Goal: Task Accomplishment & Management: Complete application form

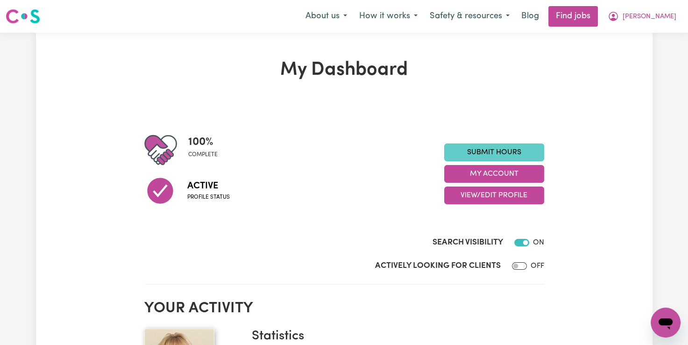
click at [493, 152] on link "Submit Hours" at bounding box center [494, 152] width 100 height 18
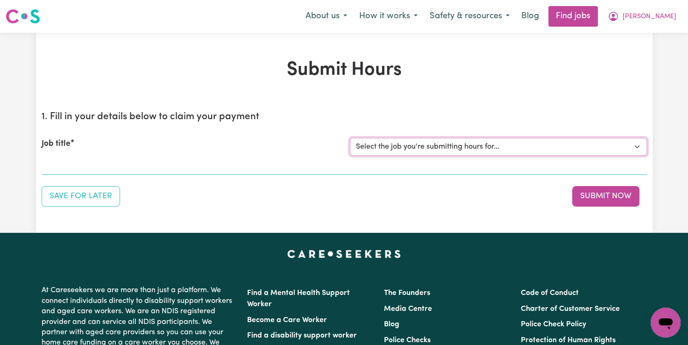
click at [492, 146] on select "Select the job you're submitting hours for... [[PERSON_NAME]] Support Worker Fo…" at bounding box center [498, 147] width 297 height 18
select select "12237"
click at [350, 138] on select "Select the job you're submitting hours for... [[PERSON_NAME]] Support Worker Fo…" at bounding box center [498, 147] width 297 height 18
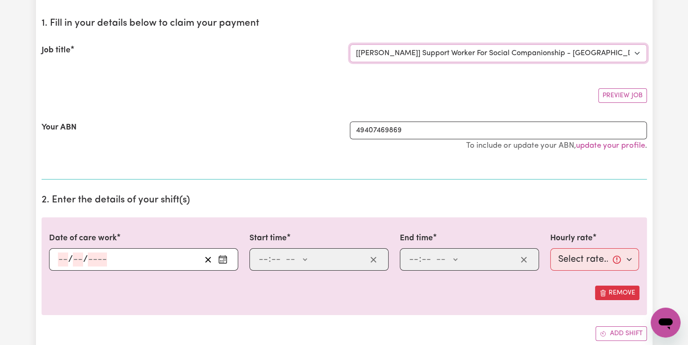
scroll to position [187, 0]
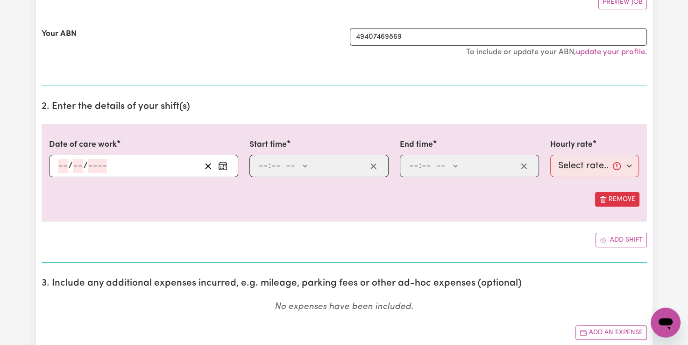
click at [223, 166] on circle "Enter the date of care work" at bounding box center [223, 166] width 1 height 1
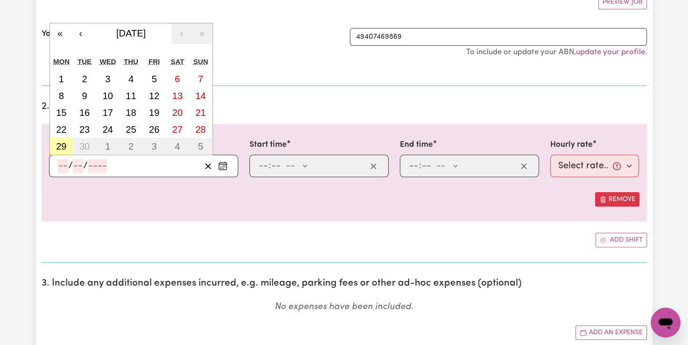
click at [60, 147] on abbr "29" at bounding box center [61, 146] width 10 height 10
type input "[DATE]"
type input "29"
type input "9"
type input "2025"
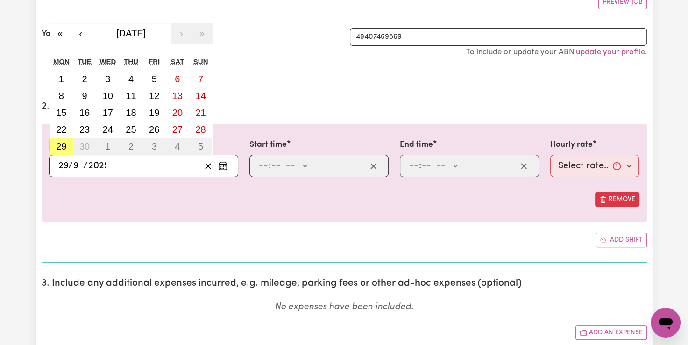
click at [62, 147] on label "Date of care work" at bounding box center [83, 145] width 68 height 12
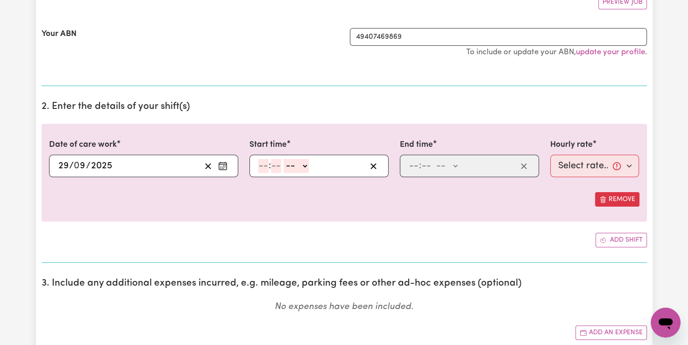
click at [260, 162] on input "number" at bounding box center [263, 166] width 10 height 14
type input "9"
type input "00"
click at [304, 164] on select "-- AM PM" at bounding box center [294, 166] width 25 height 14
select select "am"
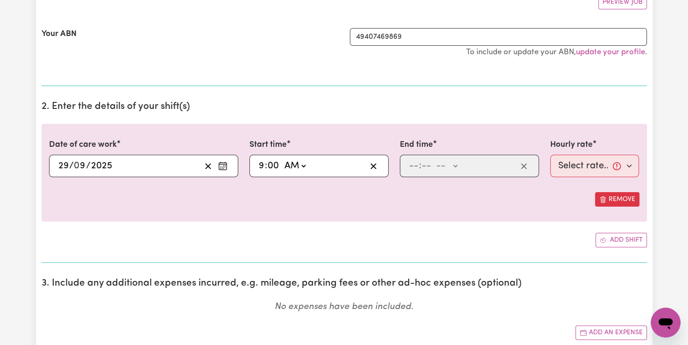
click at [282, 159] on select "-- AM PM" at bounding box center [294, 166] width 25 height 14
type input "09:00"
type input "0"
click at [413, 166] on input "number" at bounding box center [414, 166] width 10 height 14
type input "12"
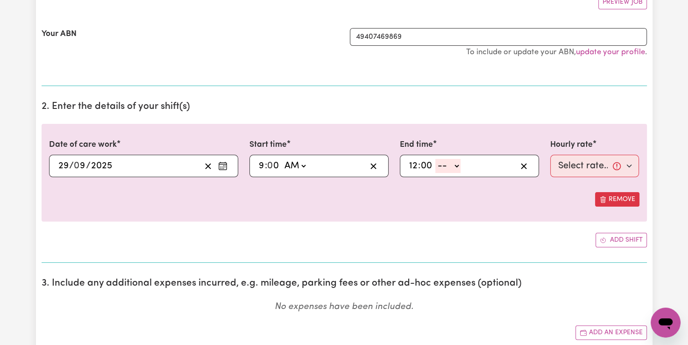
type input "00"
click at [458, 162] on select "-- AM PM" at bounding box center [448, 166] width 25 height 14
select select "pm"
click at [436, 159] on select "-- AM PM" at bounding box center [448, 166] width 25 height 14
type input "12:00"
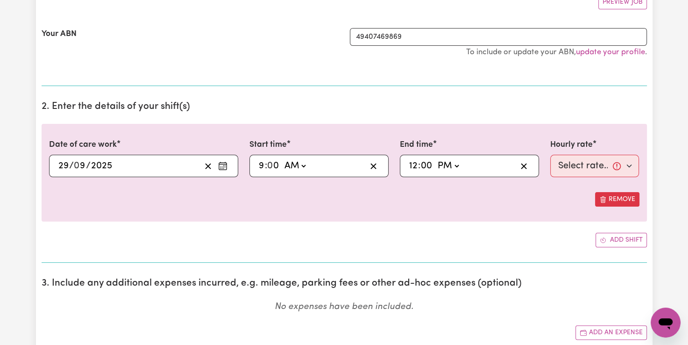
type input "0"
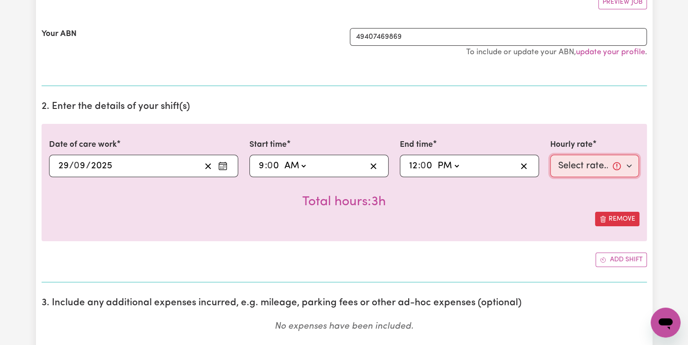
click at [588, 163] on select "Select rate... $82.49 (Weekday)" at bounding box center [594, 166] width 89 height 22
select select "82.49-Weekday"
click at [550, 155] on select "Select rate... $82.49 (Weekday)" at bounding box center [594, 166] width 89 height 22
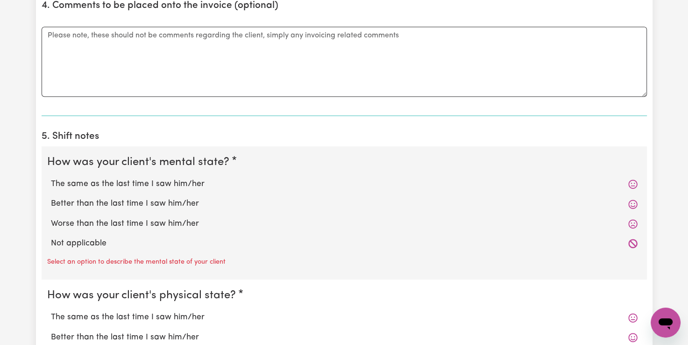
scroll to position [654, 0]
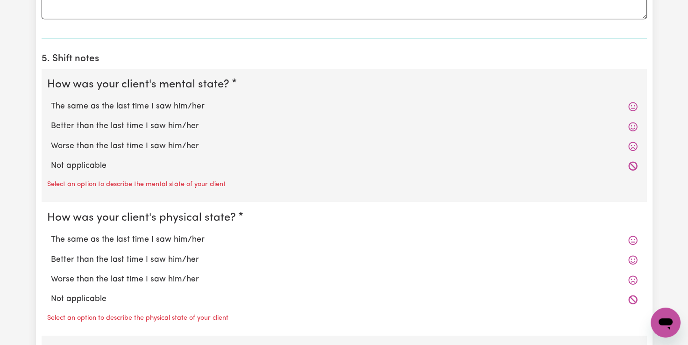
click at [139, 102] on label "The same as the last time I saw him/her" at bounding box center [344, 106] width 587 height 12
click at [51, 100] on input "The same as the last time I saw him/her" at bounding box center [50, 100] width 0 height 0
radio input "true"
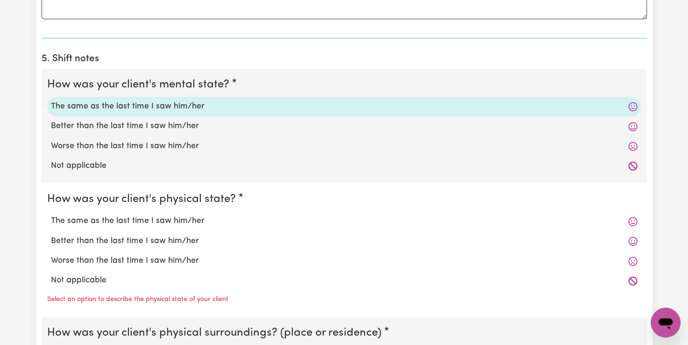
click at [139, 125] on label "Better than the last time I saw him/her" at bounding box center [344, 126] width 587 height 12
click at [51, 120] on input "Better than the last time I saw him/her" at bounding box center [50, 120] width 0 height 0
radio input "true"
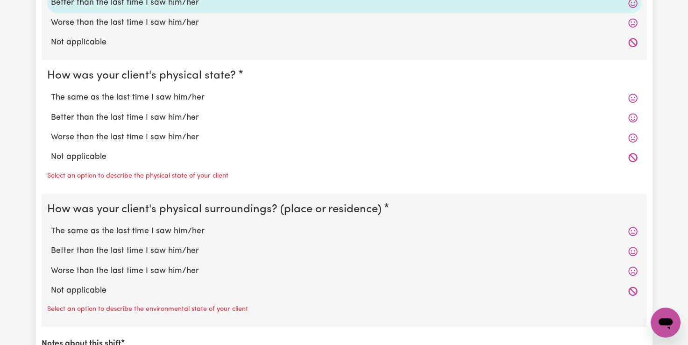
scroll to position [794, 0]
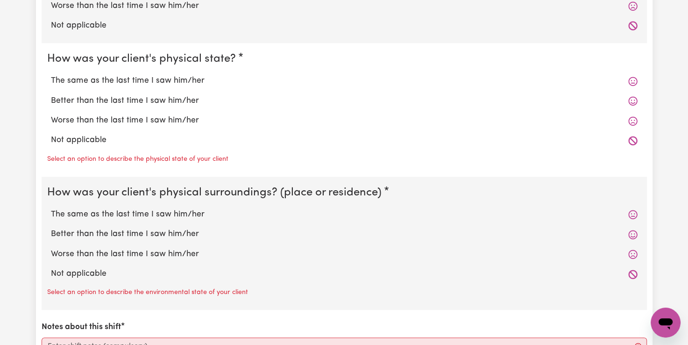
click at [129, 77] on label "The same as the last time I saw him/her" at bounding box center [344, 81] width 587 height 12
click at [51, 75] on input "The same as the last time I saw him/her" at bounding box center [50, 74] width 0 height 0
radio input "true"
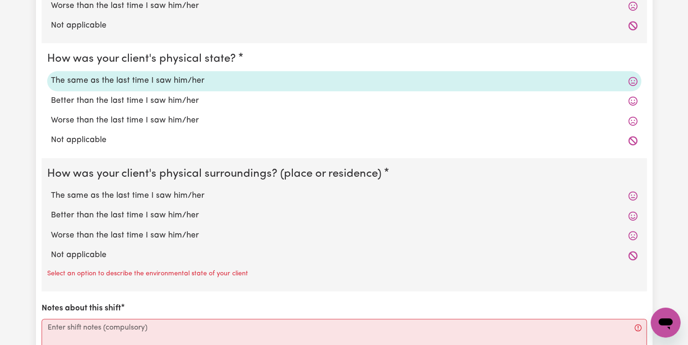
drag, startPoint x: 148, startPoint y: 195, endPoint x: 193, endPoint y: 207, distance: 45.9
click at [149, 195] on label "The same as the last time I saw him/her" at bounding box center [344, 196] width 587 height 12
click at [51, 190] on input "The same as the last time I saw him/her" at bounding box center [50, 189] width 0 height 0
radio input "true"
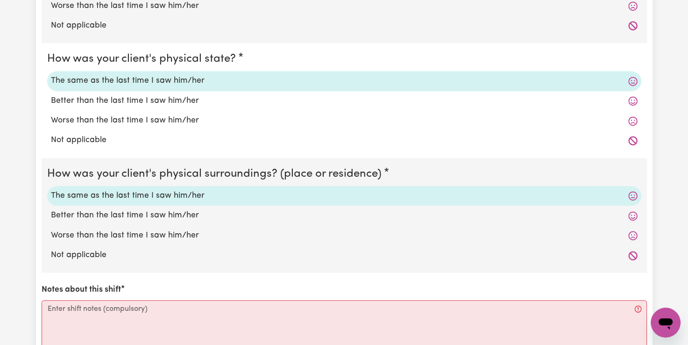
scroll to position [888, 0]
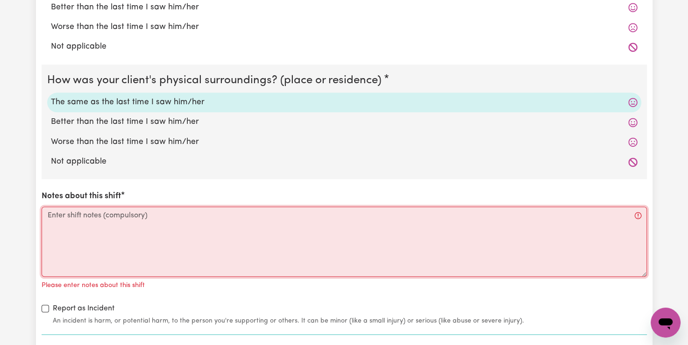
click at [47, 214] on textarea "Notes about this shift" at bounding box center [345, 242] width 606 height 70
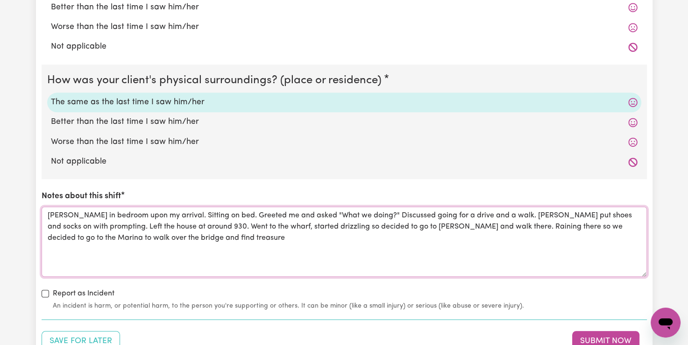
click at [615, 225] on textarea "[PERSON_NAME] in bedroom upon my arrival. Sitting on bed. Greeted me and asked …" at bounding box center [345, 242] width 606 height 70
click at [159, 236] on textarea "[PERSON_NAME] in bedroom upon my arrival. Sitting on bed. Greeted me and asked …" at bounding box center [345, 242] width 606 height 70
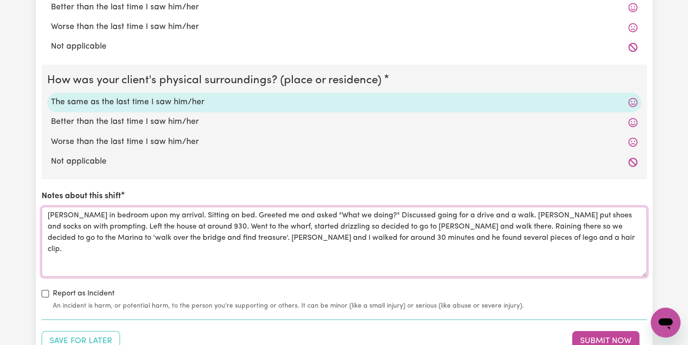
click at [329, 235] on textarea "[PERSON_NAME] in bedroom upon my arrival. Sitting on bed. Greeted me and asked …" at bounding box center [345, 242] width 606 height 70
click at [352, 235] on textarea "[PERSON_NAME] in bedroom upon my arrival. Sitting on bed. Greeted me and asked …" at bounding box center [345, 242] width 606 height 70
click at [350, 236] on textarea "[PERSON_NAME] in bedroom upon my arrival. Sitting on bed. Greeted me and asked …" at bounding box center [345, 242] width 606 height 70
click at [491, 236] on textarea "[PERSON_NAME] in bedroom upon my arrival. Sitting on bed. Greeted me and asked …" at bounding box center [345, 242] width 606 height 70
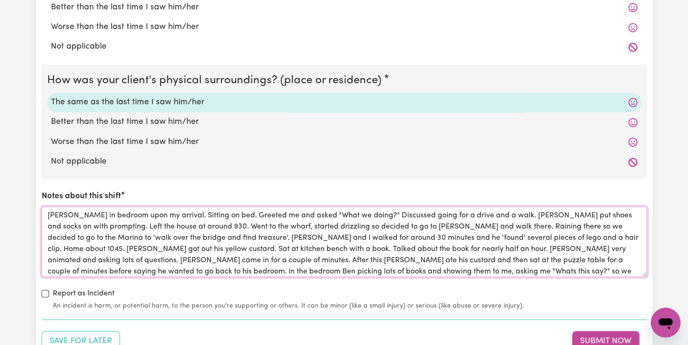
scroll to position [11, 0]
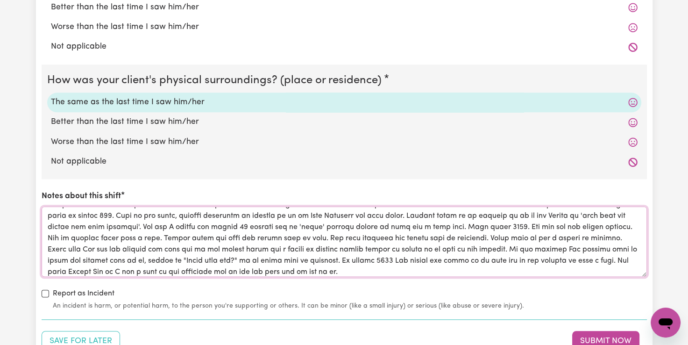
click at [417, 258] on textarea "Notes about this shift" at bounding box center [345, 242] width 606 height 70
click at [112, 248] on textarea "Notes about this shift" at bounding box center [345, 242] width 606 height 70
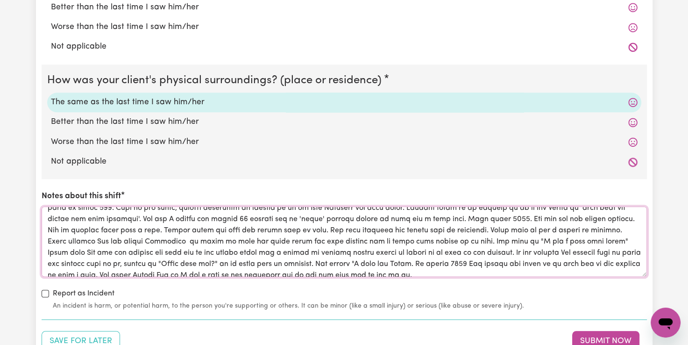
scroll to position [26, 0]
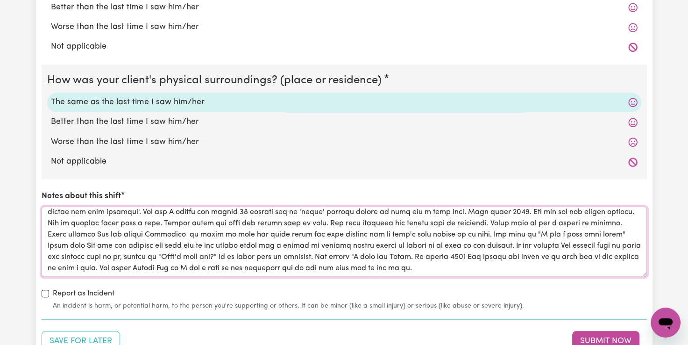
click at [578, 264] on textarea "Notes about this shift" at bounding box center [345, 242] width 606 height 70
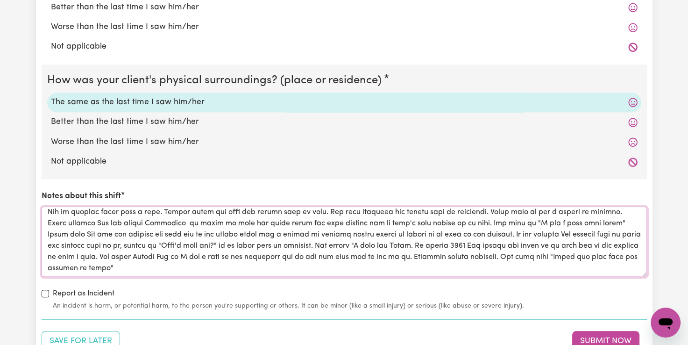
click at [546, 243] on textarea "Notes about this shift" at bounding box center [345, 242] width 606 height 70
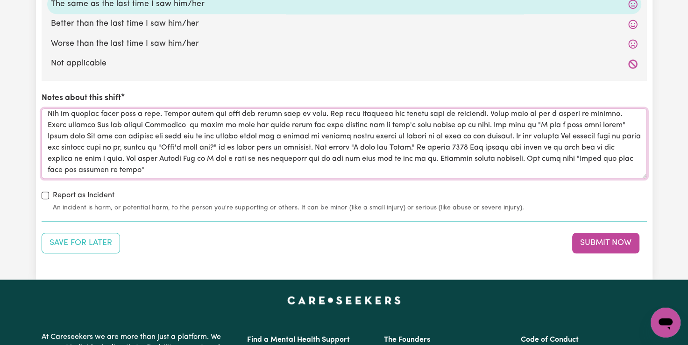
scroll to position [1028, 0]
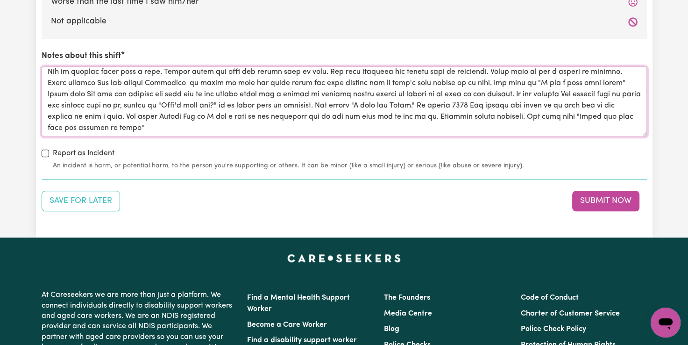
type textarea "[PERSON_NAME] in bedroom upon my arrival. Sitting on bed. Greeted me and asked …"
click at [611, 198] on button "Submit Now" at bounding box center [605, 201] width 67 height 21
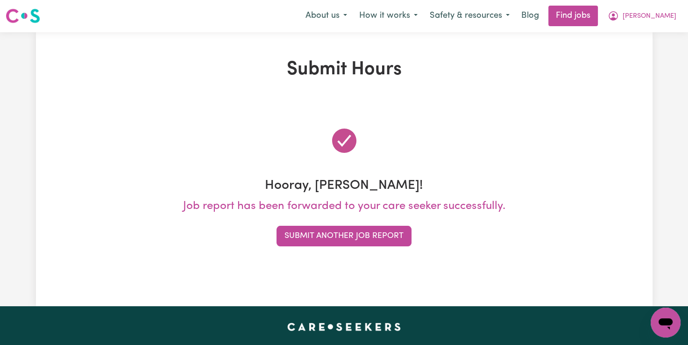
scroll to position [0, 0]
